Goal: Task Accomplishment & Management: Manage account settings

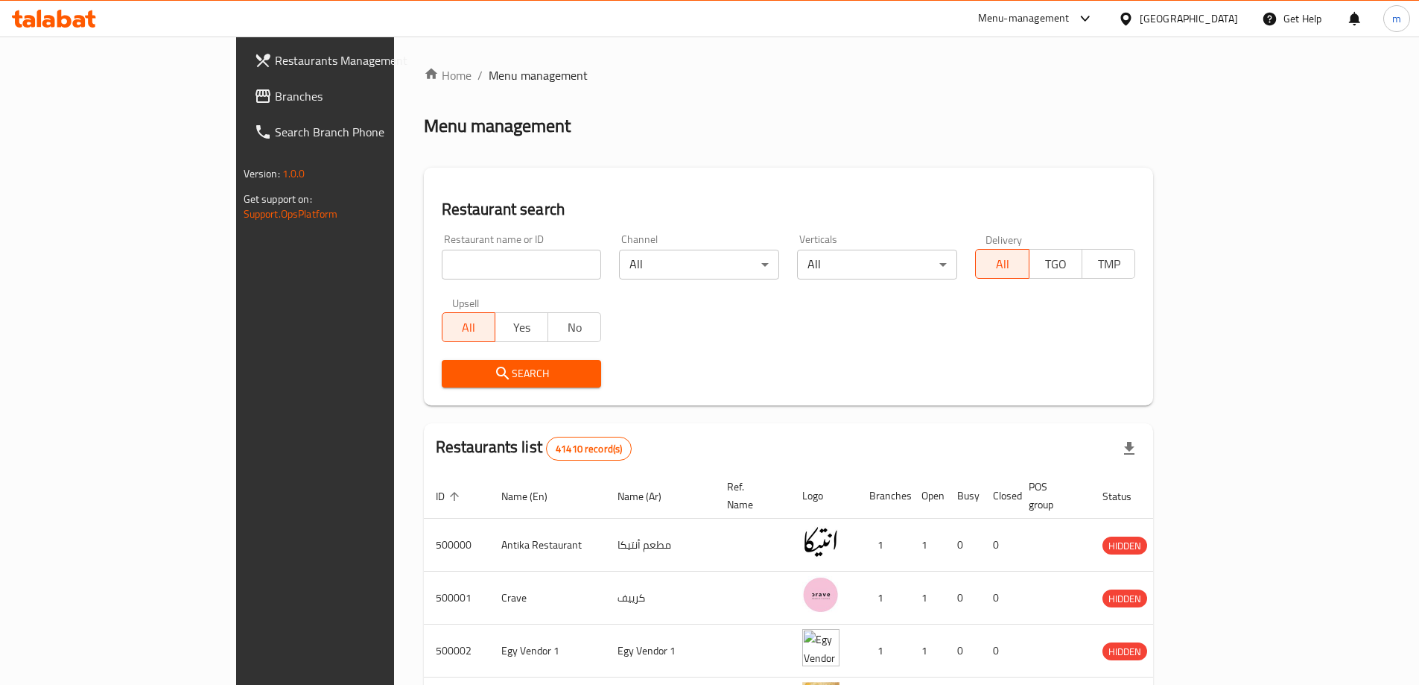
click at [275, 90] on span "Branches" at bounding box center [368, 96] width 186 height 18
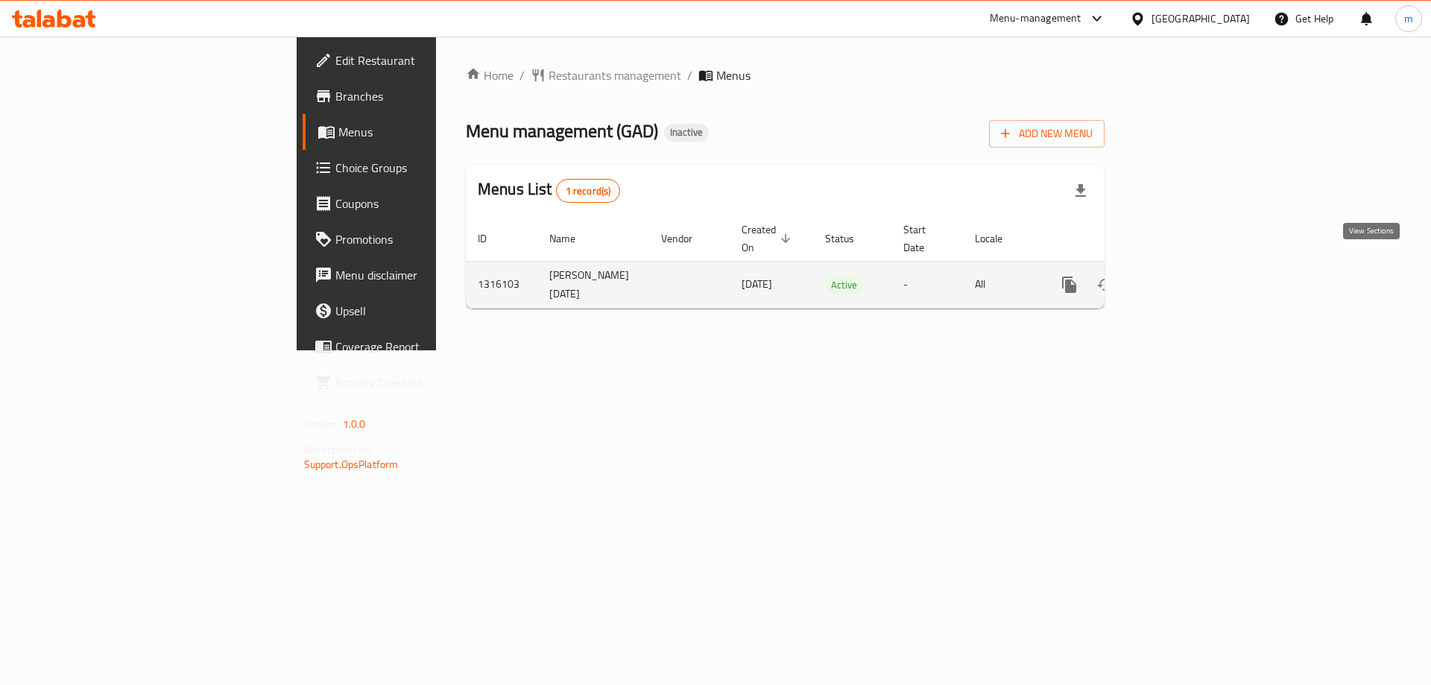
click at [1185, 276] on icon "enhanced table" at bounding box center [1177, 285] width 18 height 18
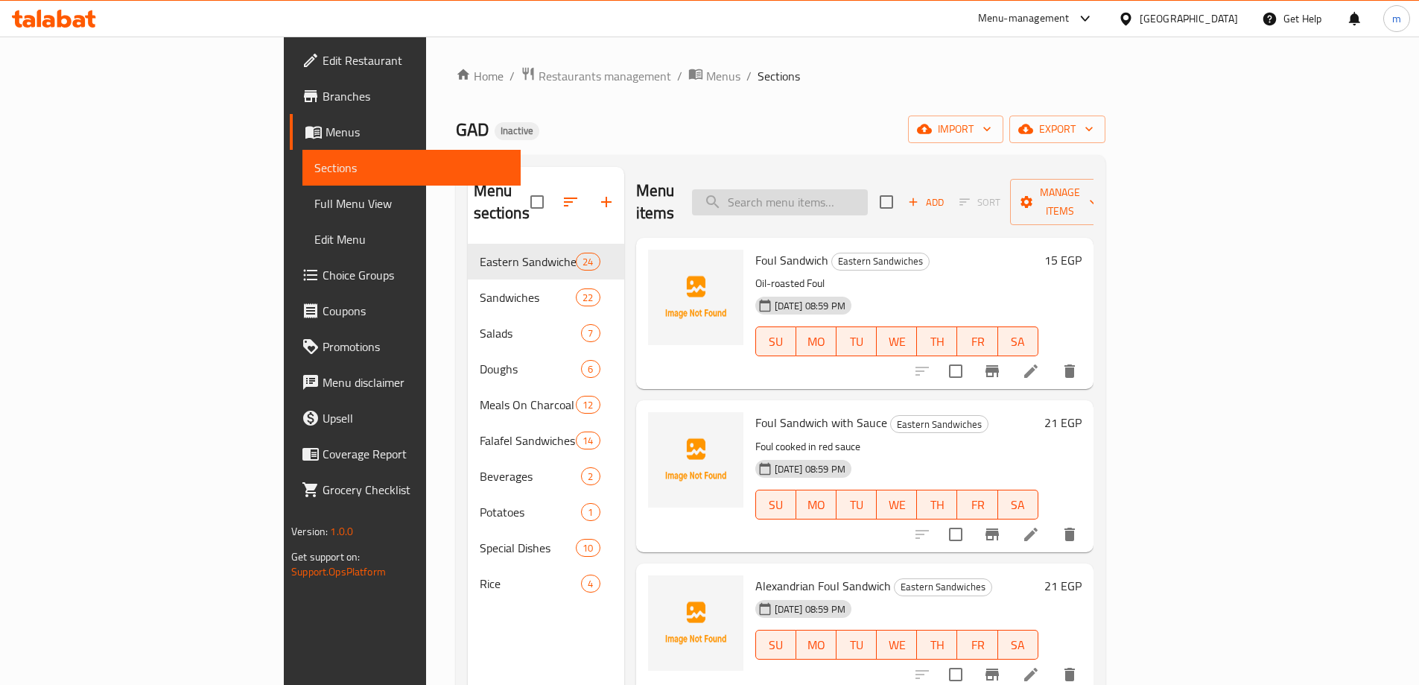
click at [868, 200] on input "search" at bounding box center [780, 202] width 176 height 26
click at [855, 200] on input "search" at bounding box center [780, 202] width 176 height 26
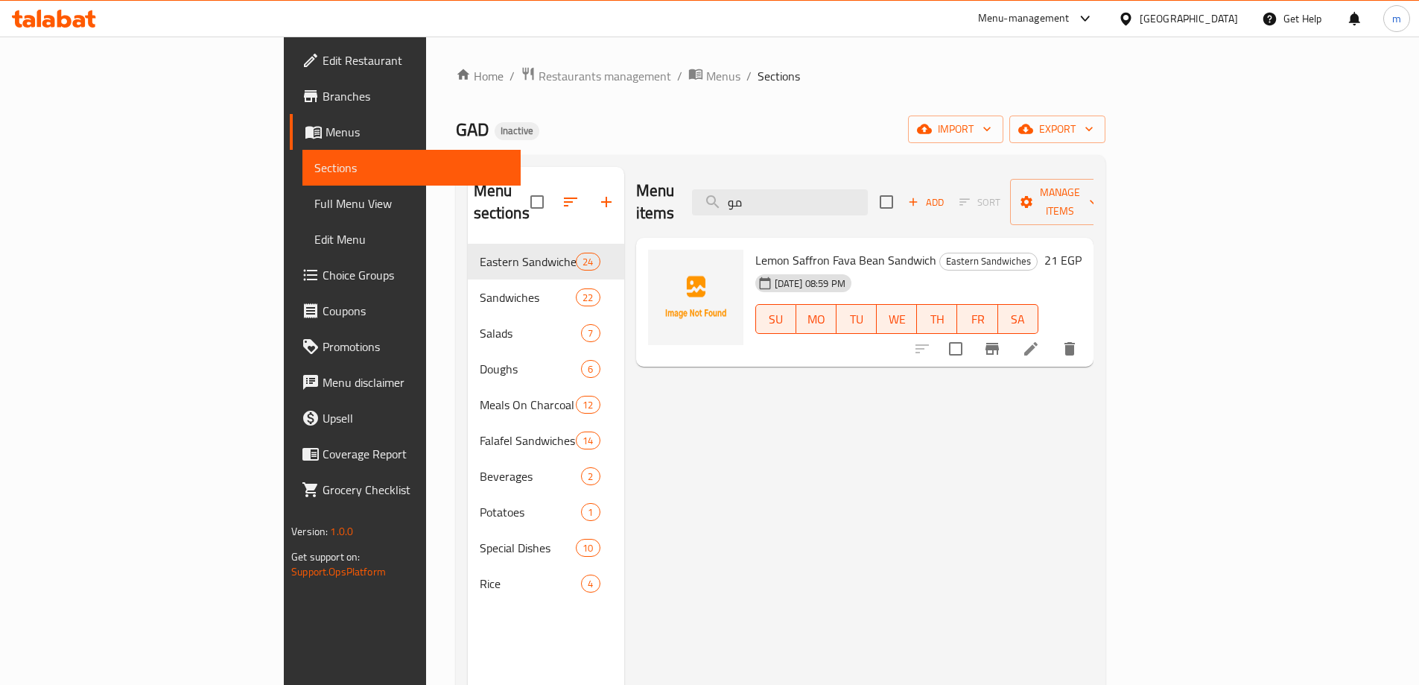
type input "م"
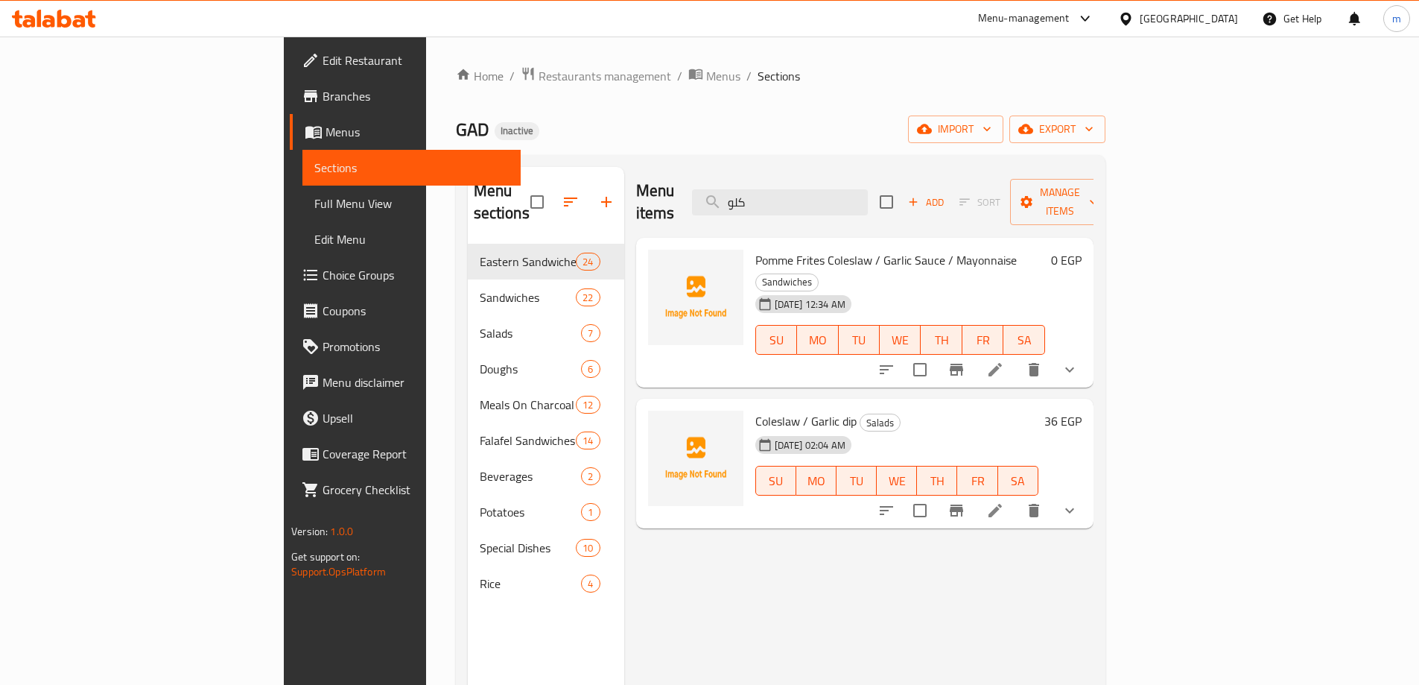
type input "كلو"
click at [918, 430] on div "[DATE] 02:04 AM SU MO TU WE TH FR SA" at bounding box center [897, 470] width 295 height 80
click at [1004, 501] on icon at bounding box center [996, 510] width 18 height 18
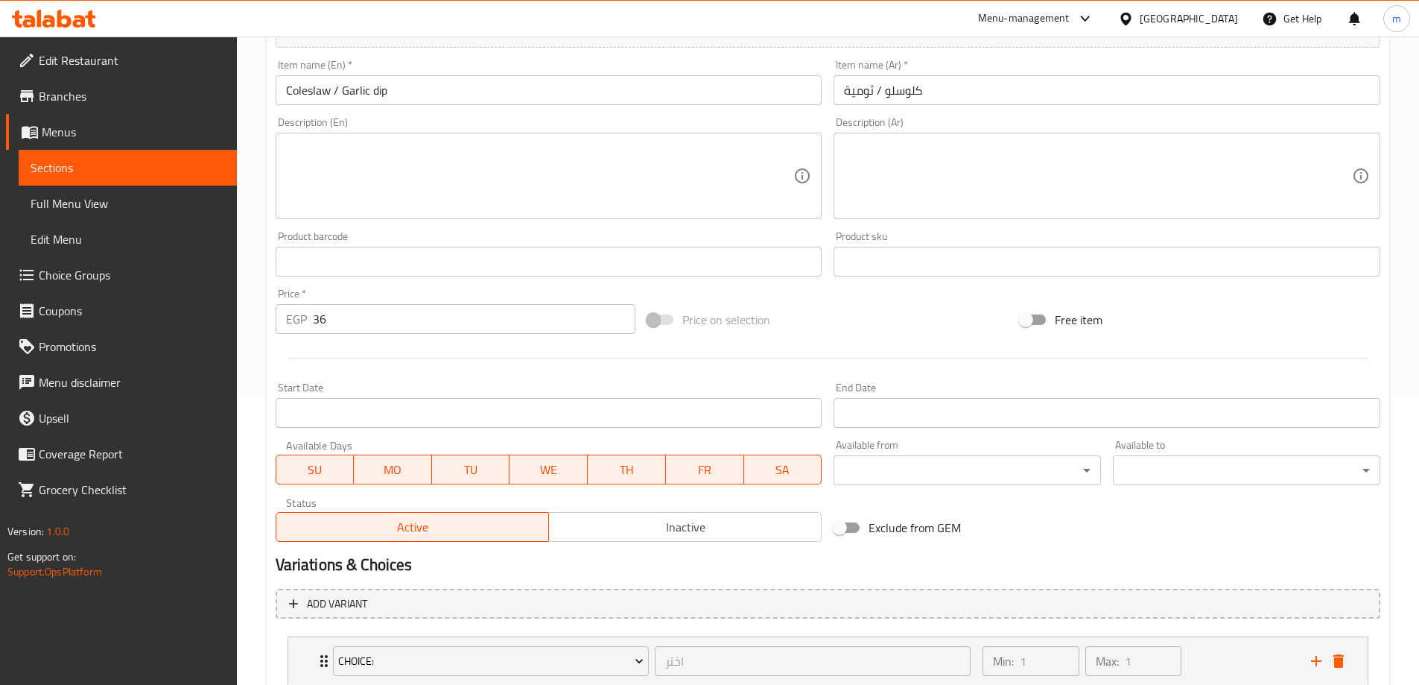
scroll to position [393, 0]
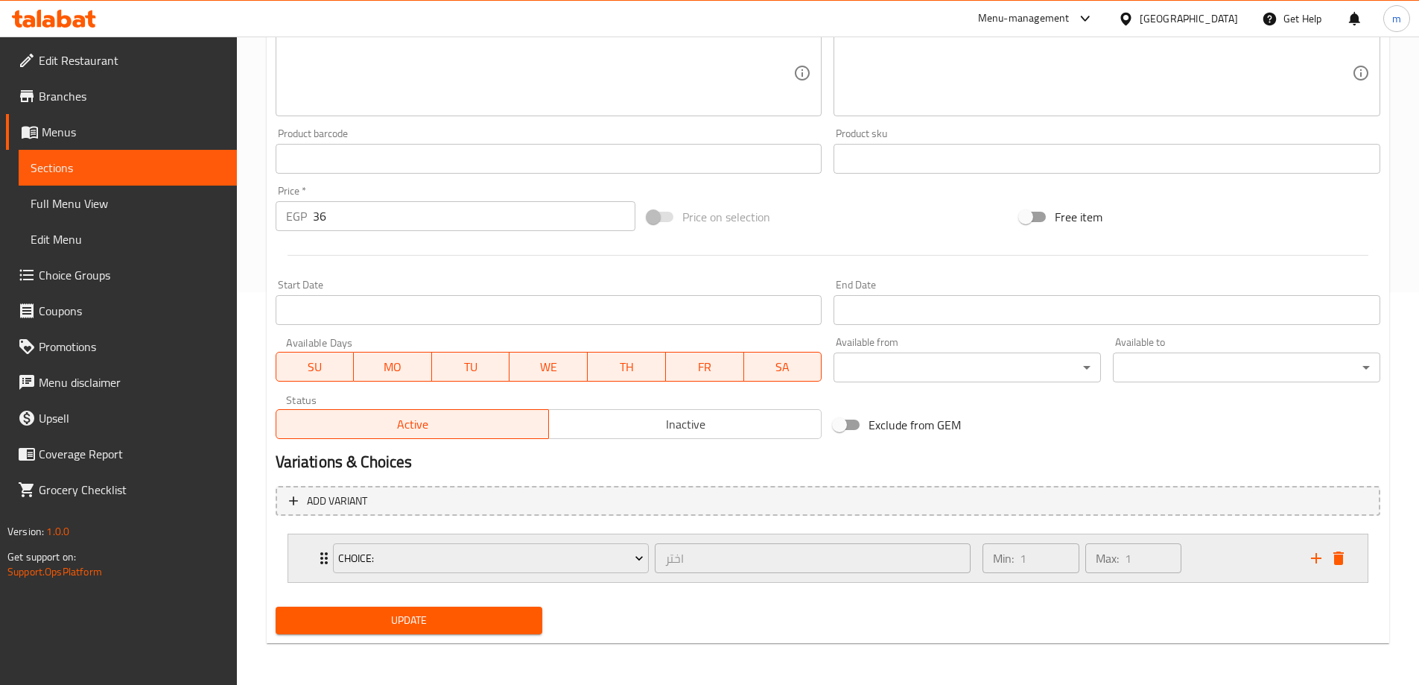
click at [313, 559] on div "choice: اختر ​ Min: 1 ​ Max: 1 ​" at bounding box center [828, 558] width 1080 height 48
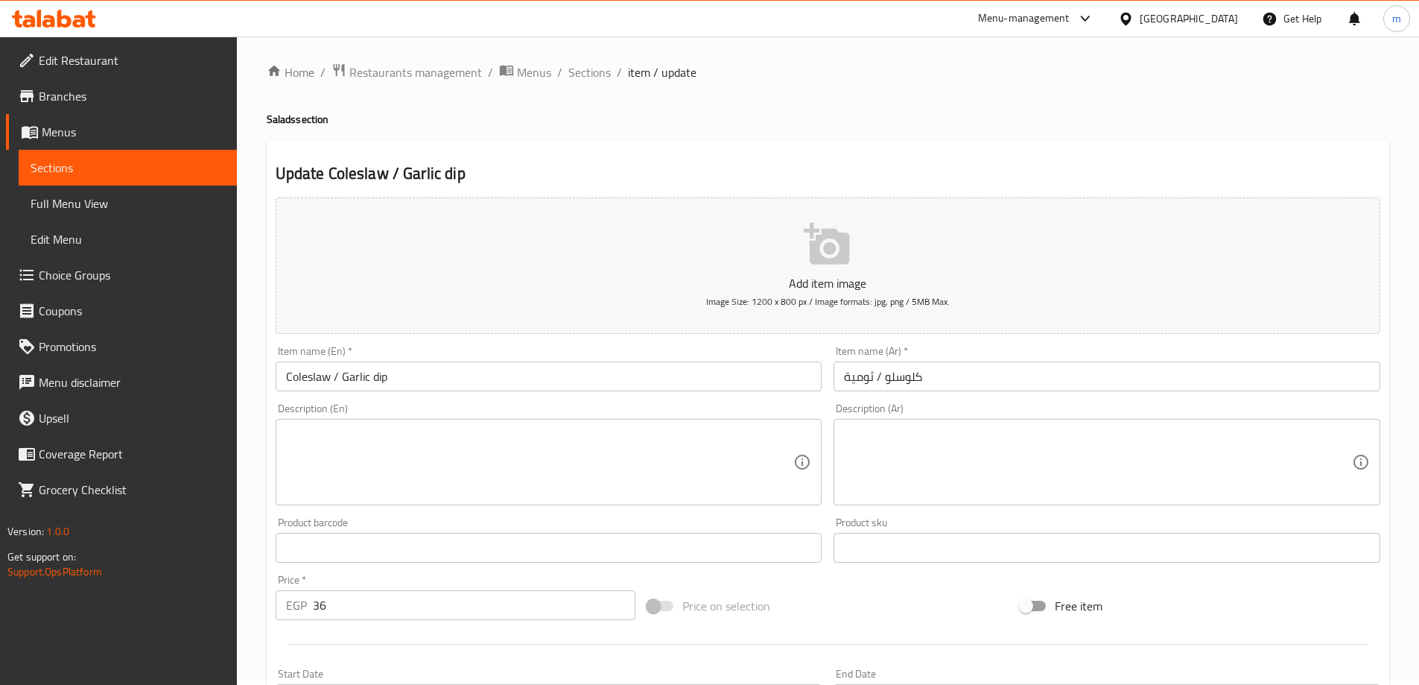
scroll to position [0, 0]
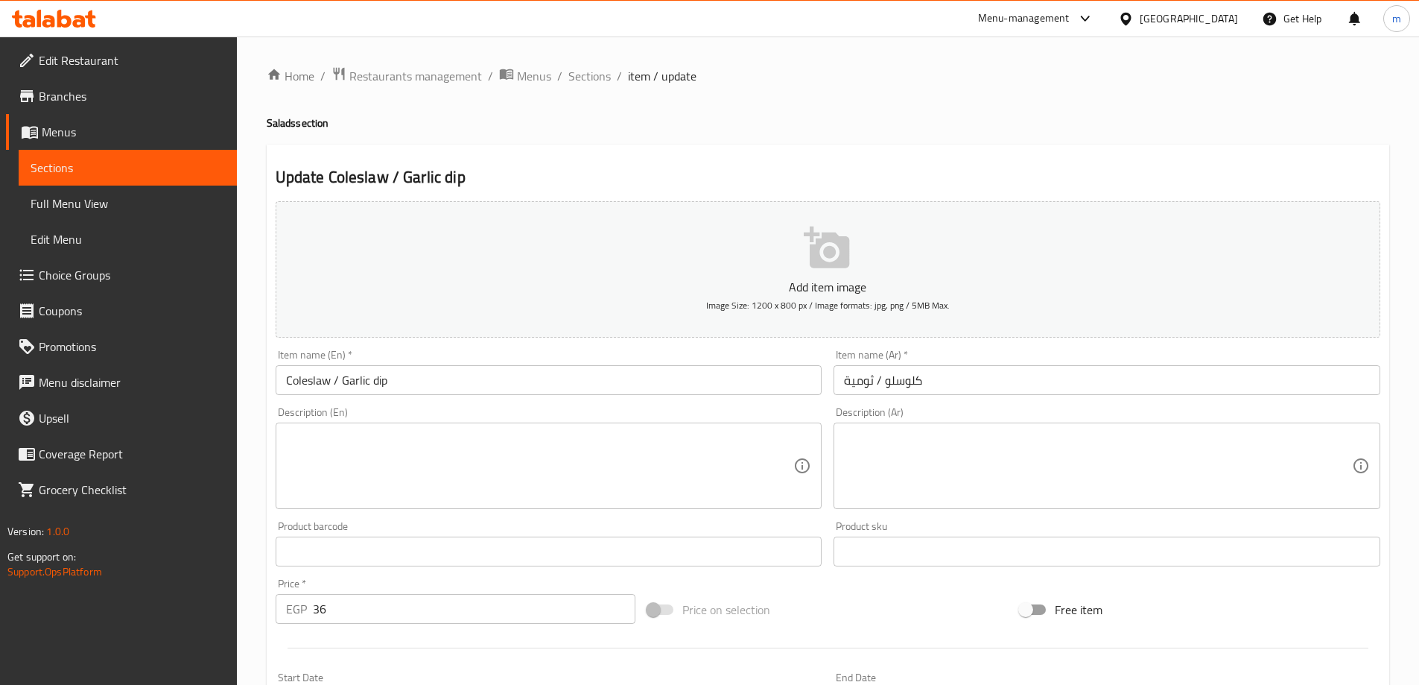
click at [167, 153] on link "Sections" at bounding box center [128, 168] width 218 height 36
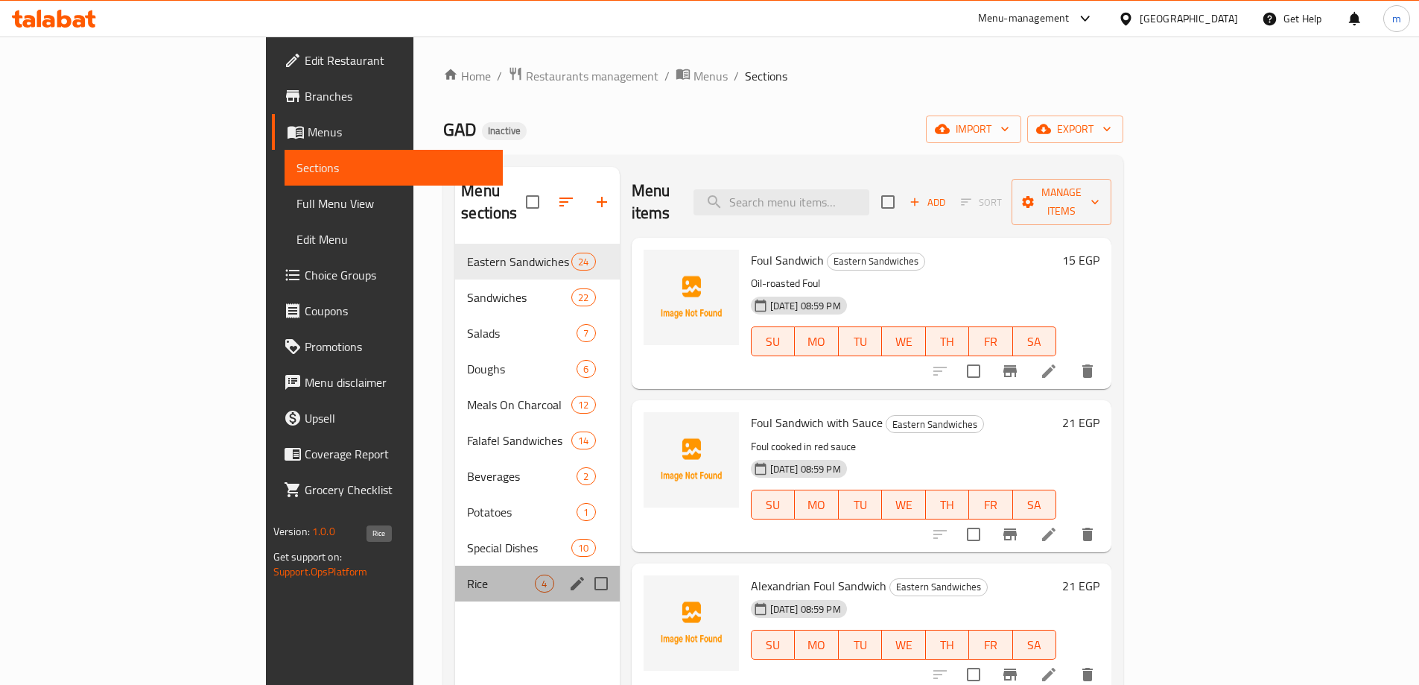
click at [467, 574] on span "Rice" at bounding box center [501, 583] width 68 height 18
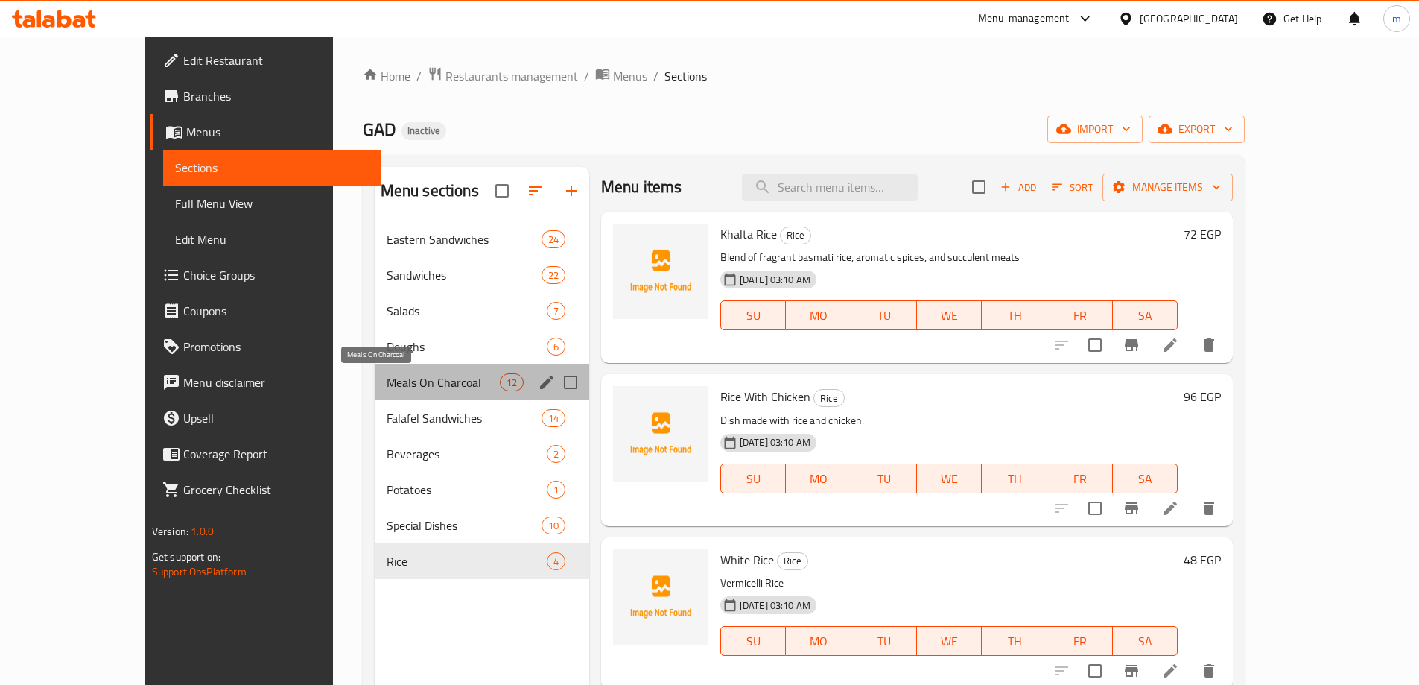
click at [417, 379] on span "Meals On Charcoal" at bounding box center [443, 382] width 113 height 18
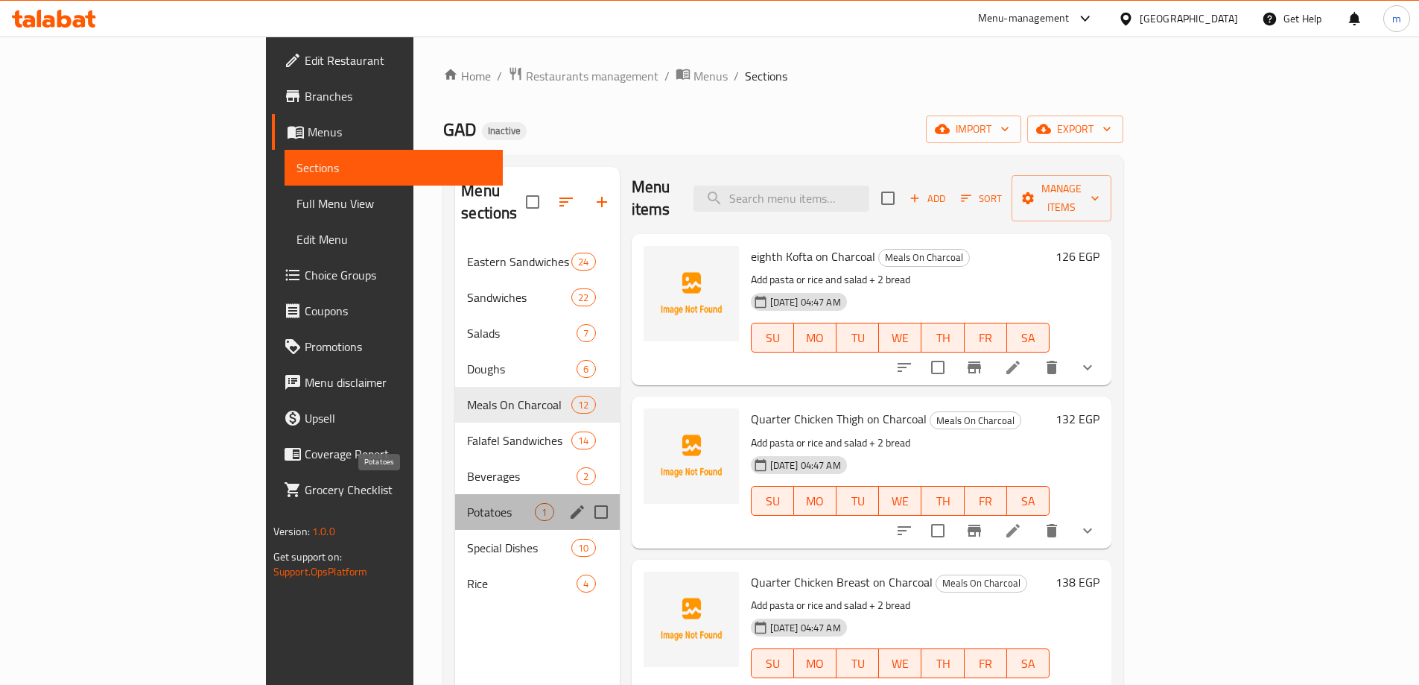
click at [467, 503] on span "Potatoes" at bounding box center [501, 512] width 68 height 18
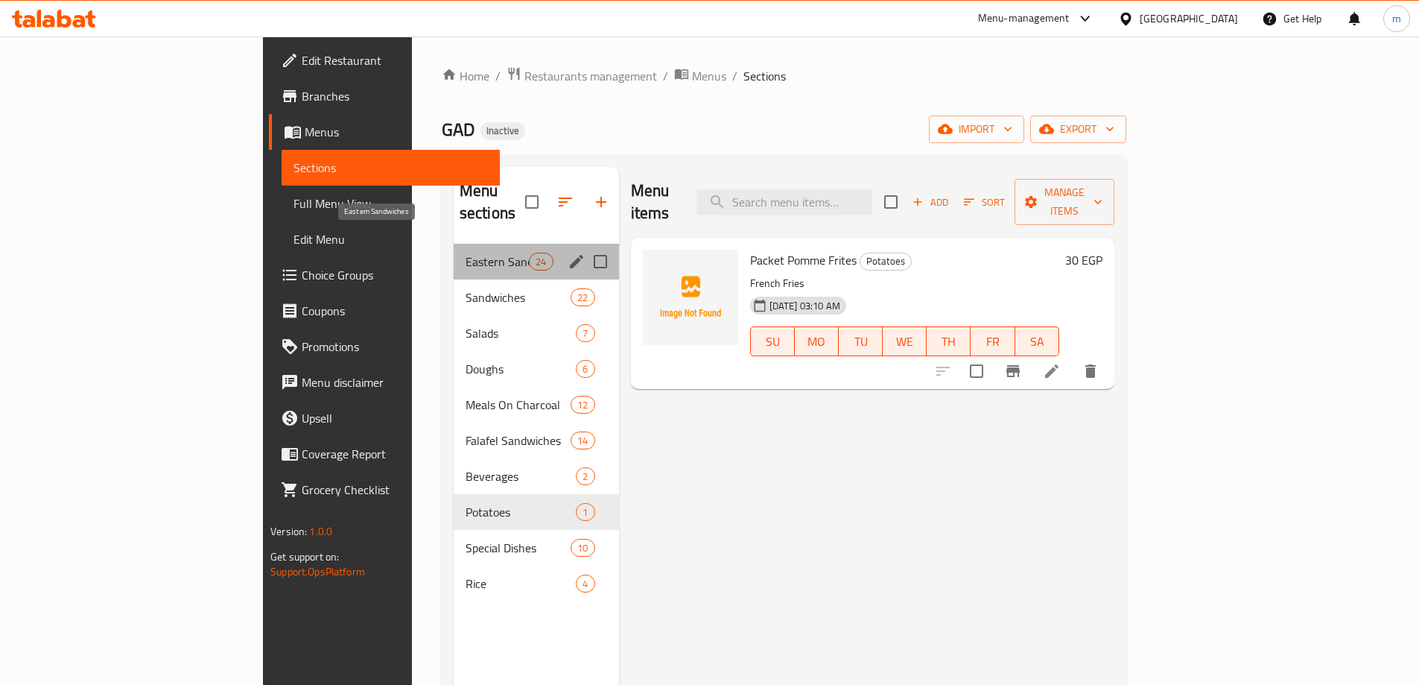
click at [466, 253] on span "Eastern Sandwiches" at bounding box center [497, 262] width 63 height 18
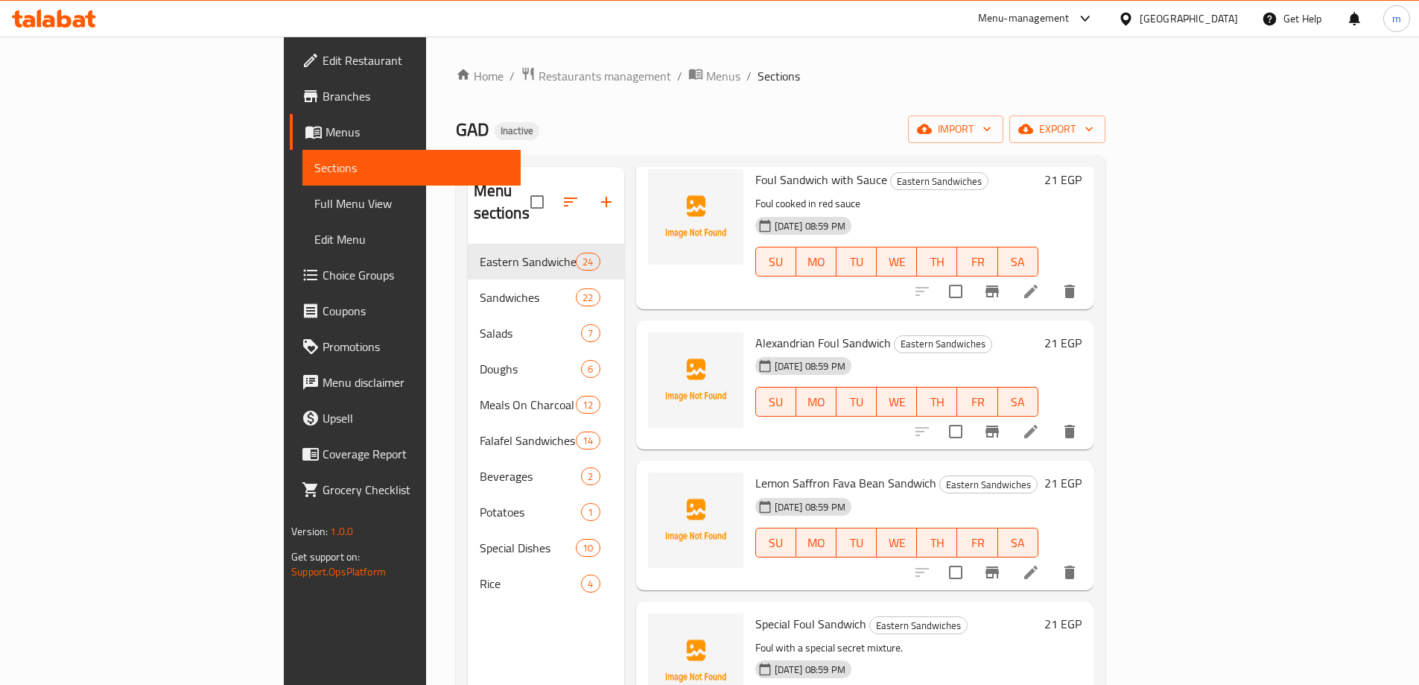
scroll to position [298, 0]
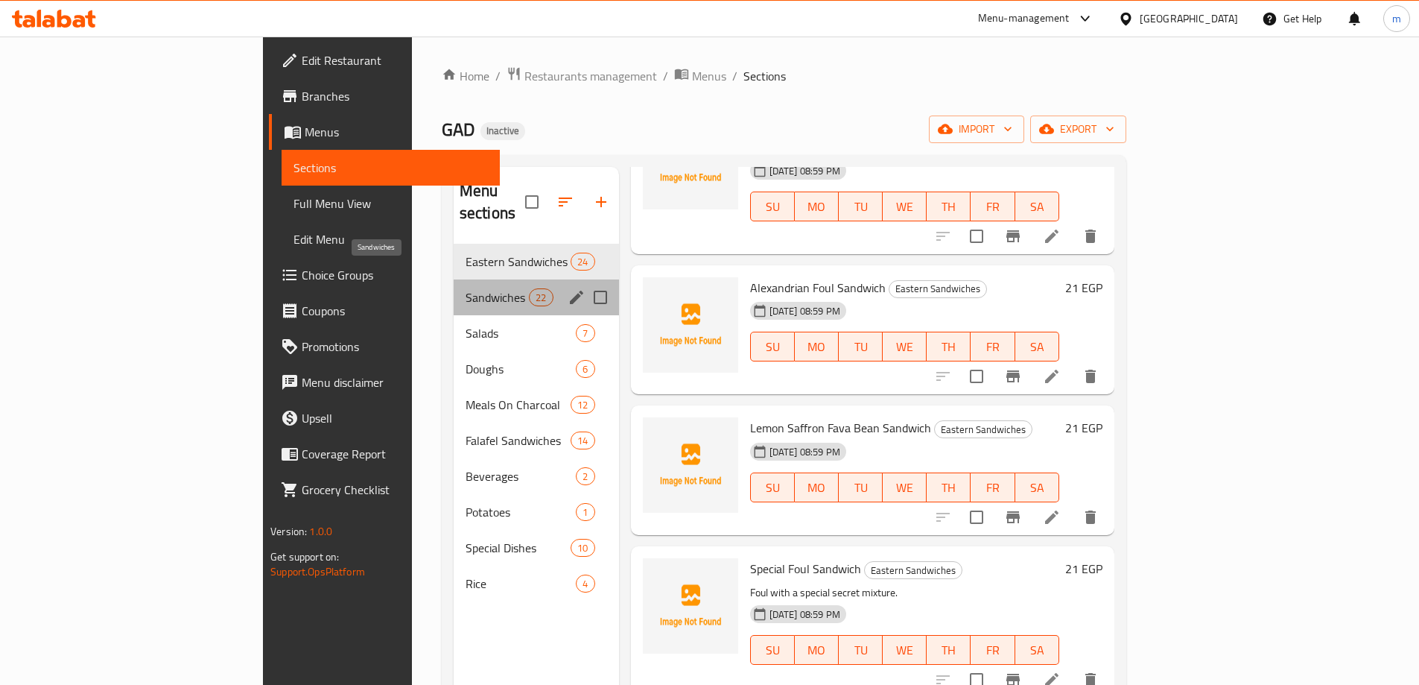
click at [466, 288] on span "Sandwiches" at bounding box center [497, 297] width 63 height 18
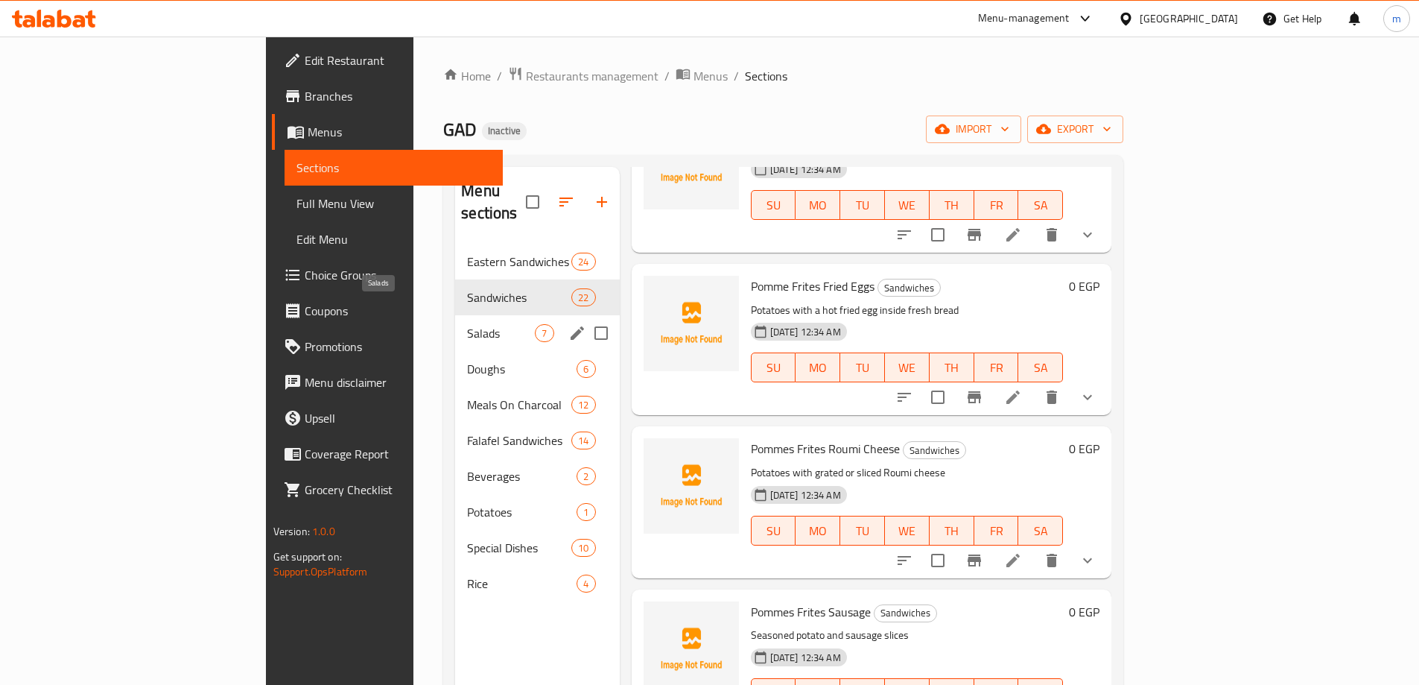
click at [467, 324] on span "Salads" at bounding box center [501, 333] width 68 height 18
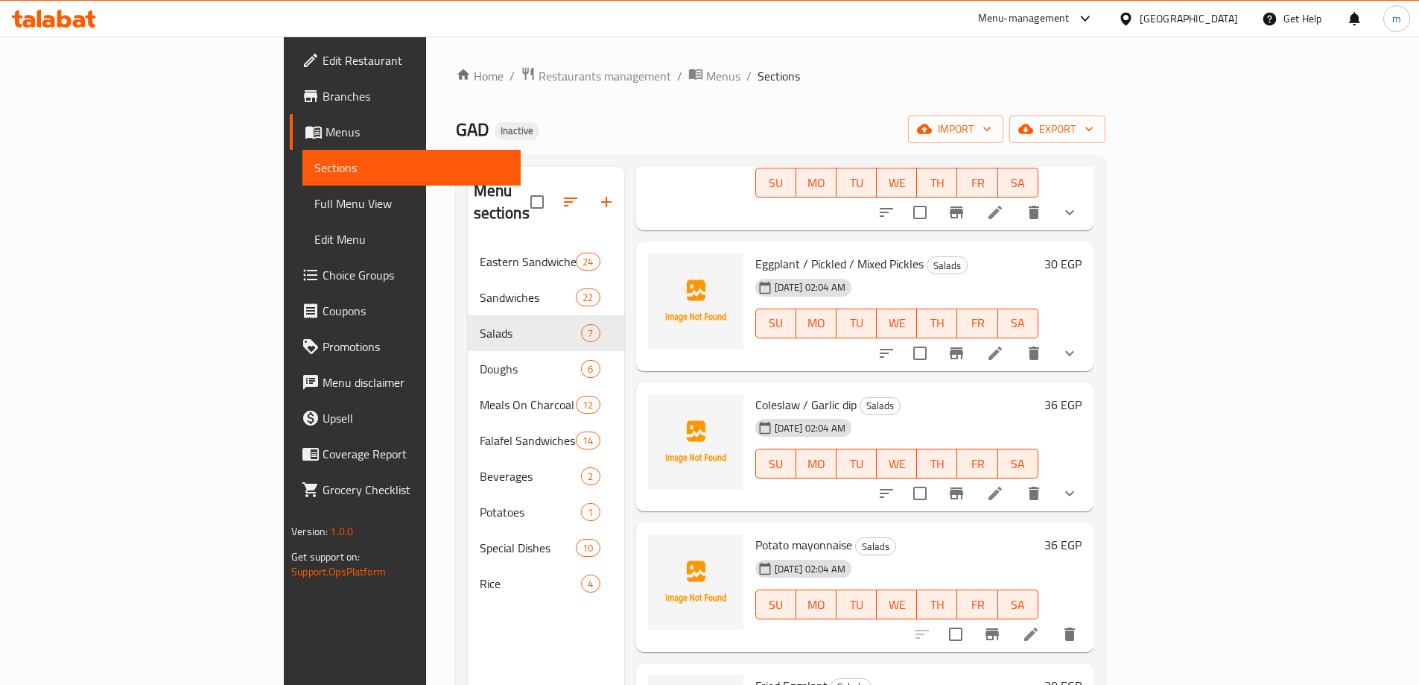
click at [1004, 484] on icon at bounding box center [996, 493] width 18 height 18
